Goal: Navigation & Orientation: Understand site structure

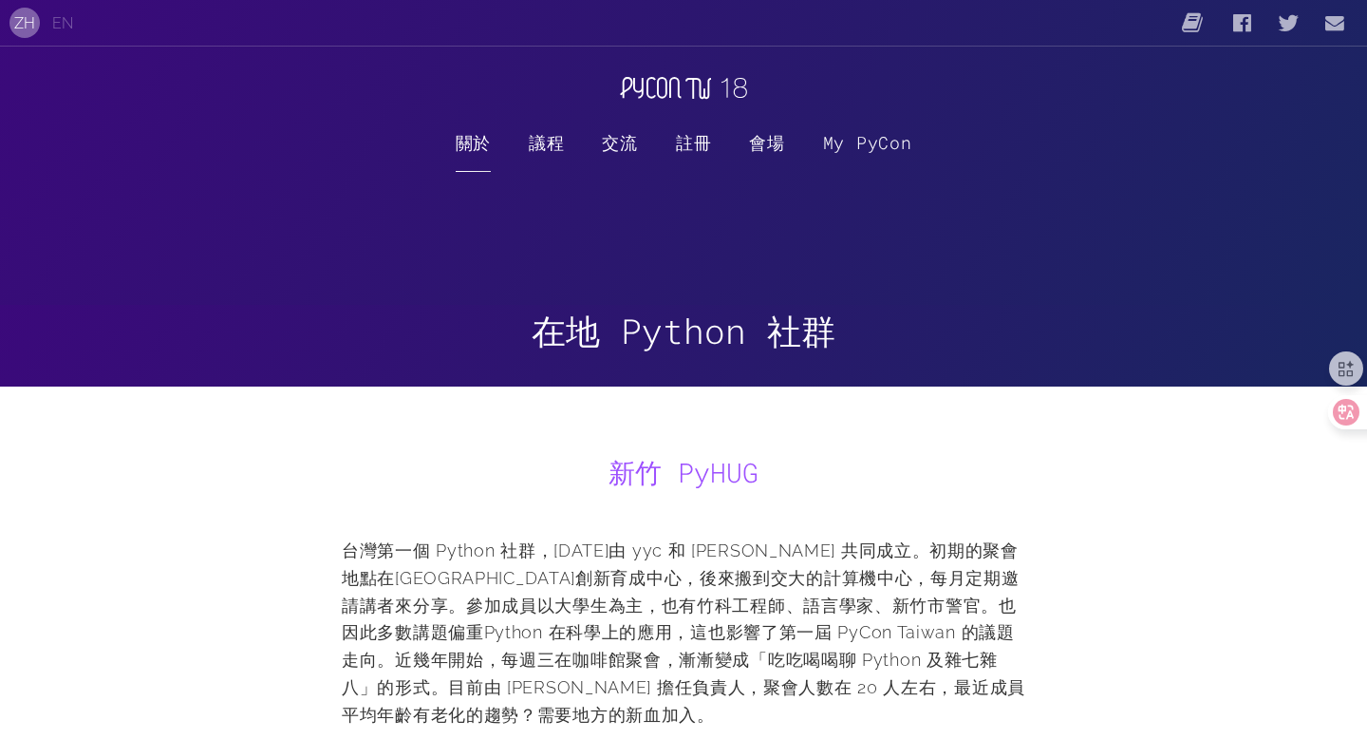
click at [486, 142] on link "關於" at bounding box center [473, 141] width 35 height 61
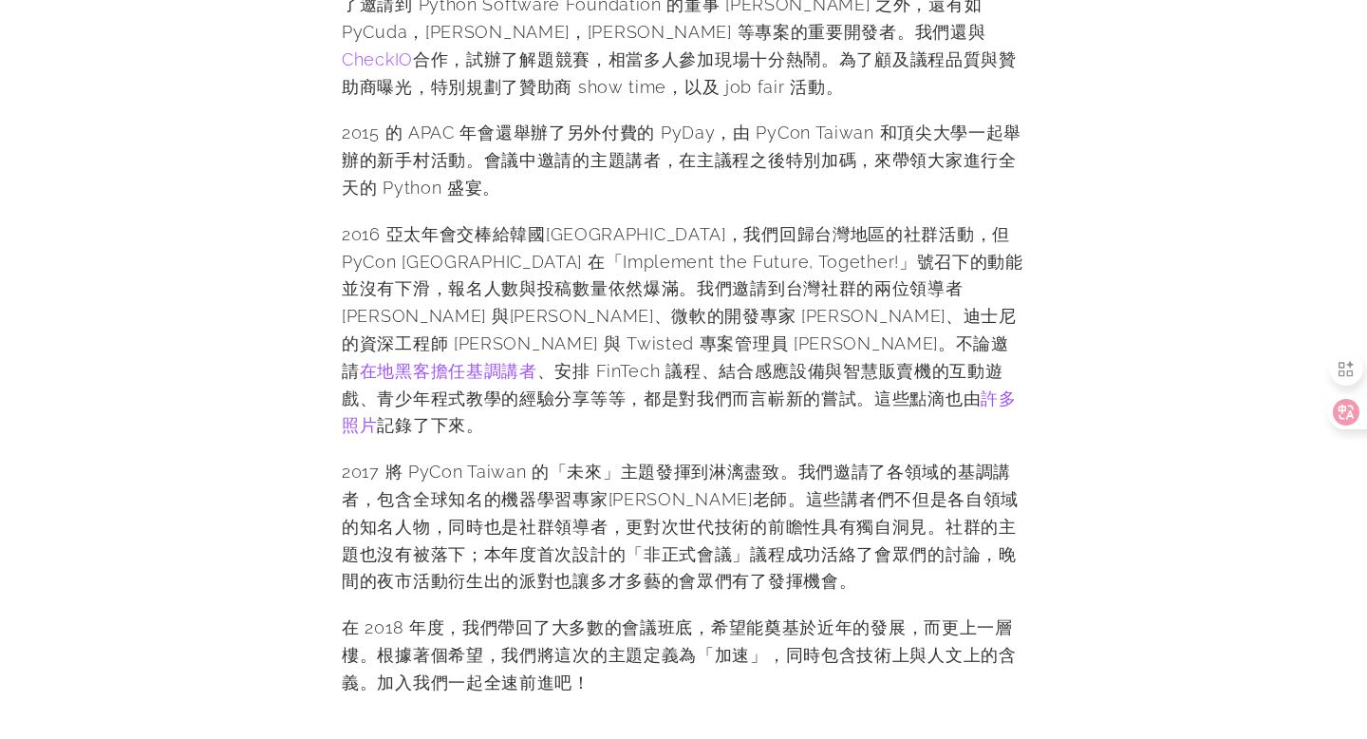
scroll to position [1132, 0]
